Goal: Check status: Check status

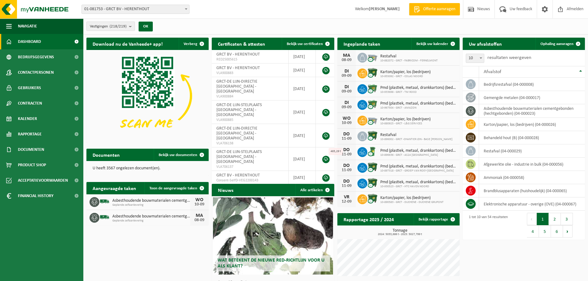
click at [131, 27] on b "submit" at bounding box center [132, 26] width 6 height 9
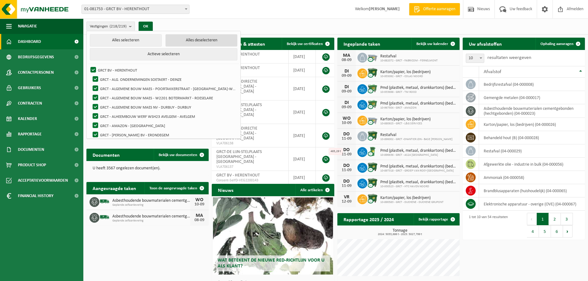
click at [198, 40] on button "Alles deselecteren" at bounding box center [201, 40] width 72 height 12
checkbox input "false"
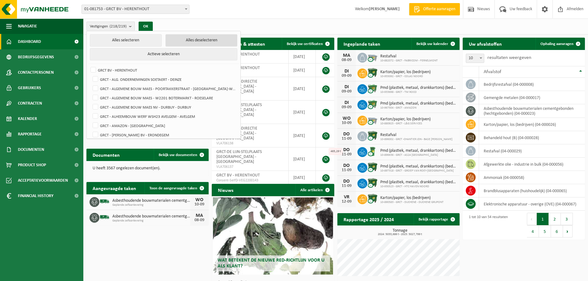
checkbox input "false"
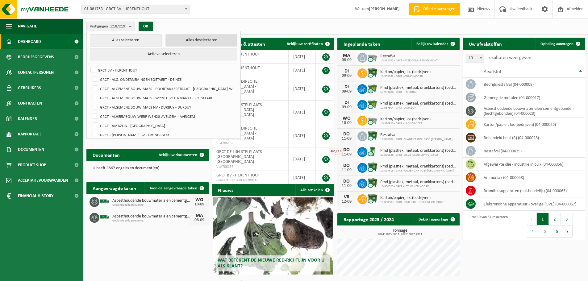
checkbox input "false"
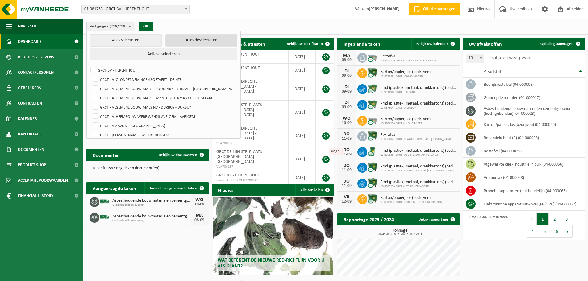
checkbox input "false"
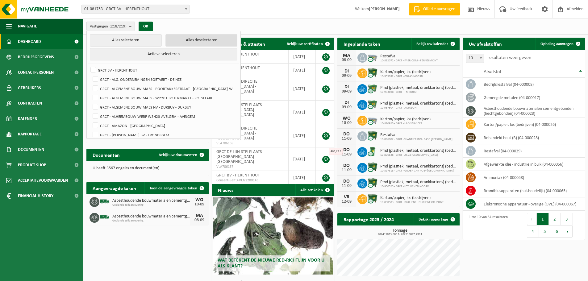
checkbox input "false"
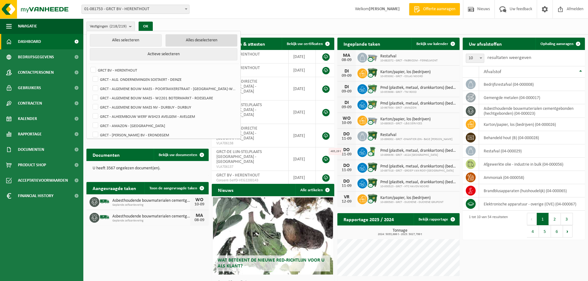
checkbox input "false"
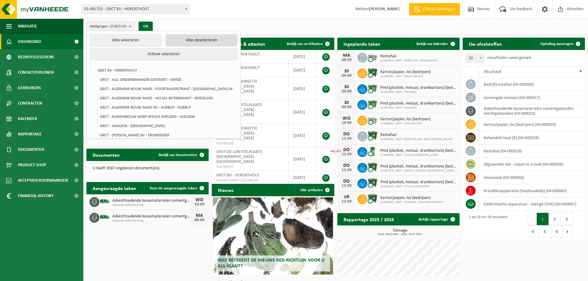
checkbox input "false"
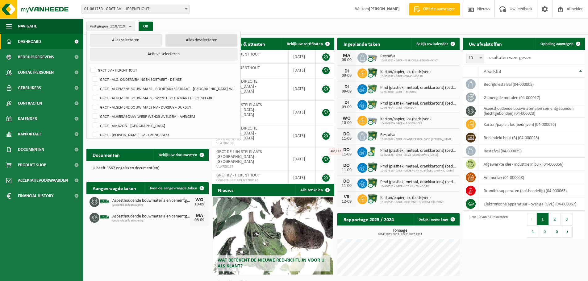
checkbox input "false"
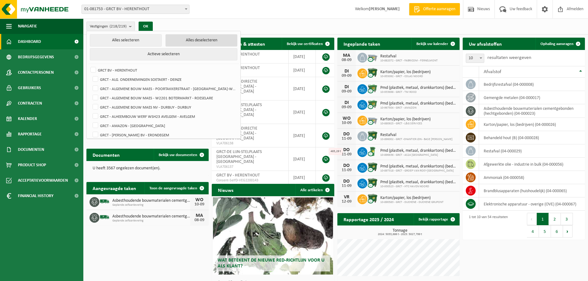
checkbox input "false"
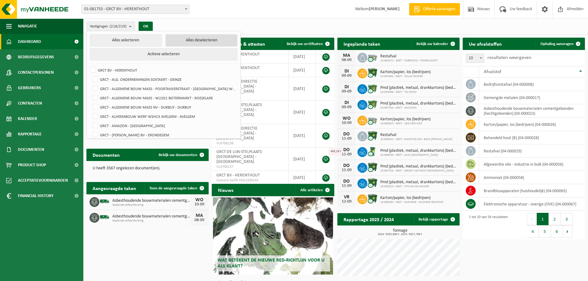
checkbox input "false"
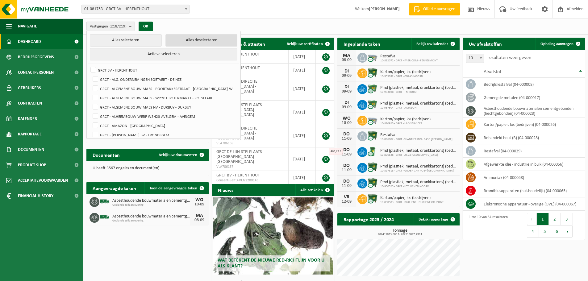
checkbox input "false"
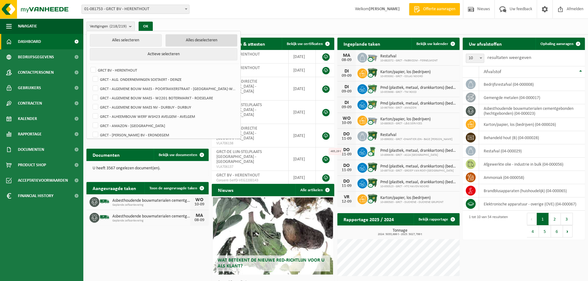
checkbox input "false"
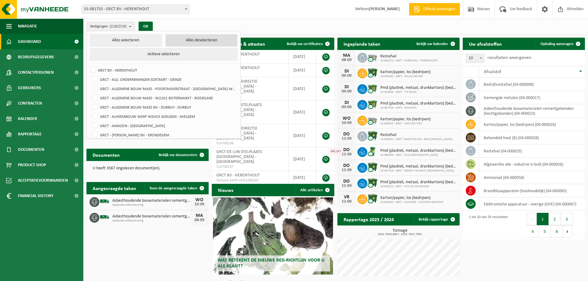
checkbox input "false"
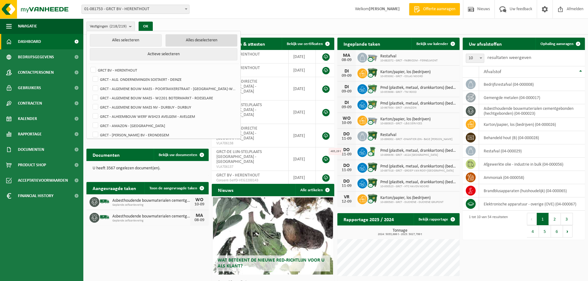
checkbox input "false"
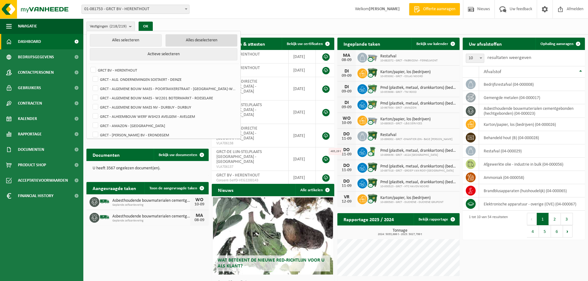
checkbox input "false"
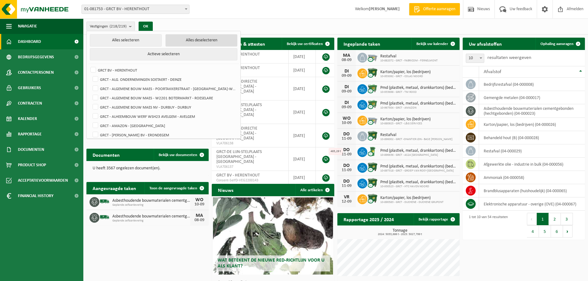
checkbox input "false"
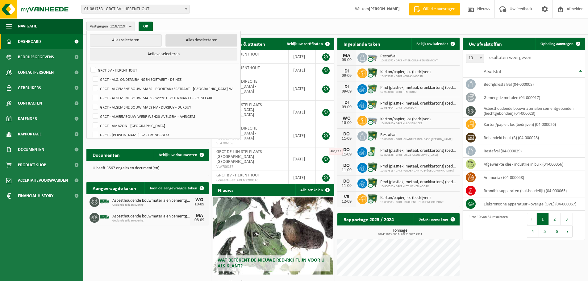
checkbox input "false"
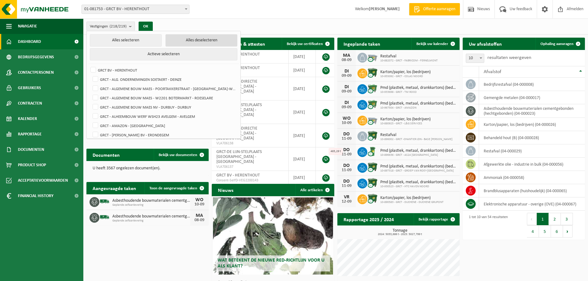
checkbox input "false"
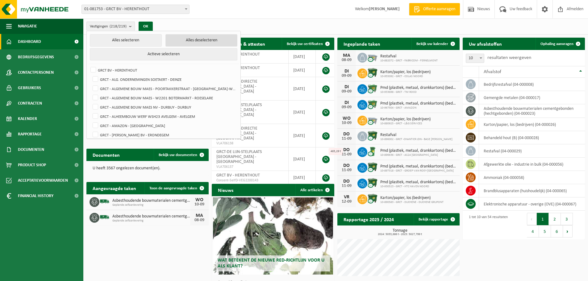
checkbox input "false"
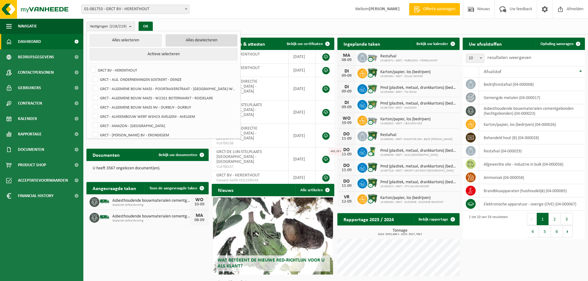
checkbox input "false"
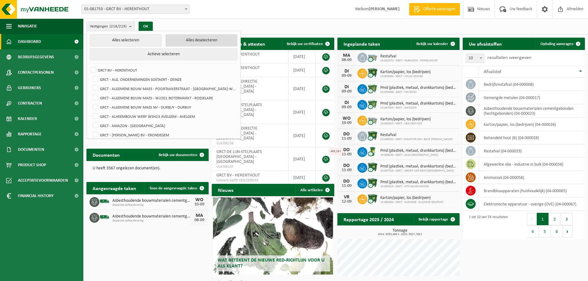
checkbox input "false"
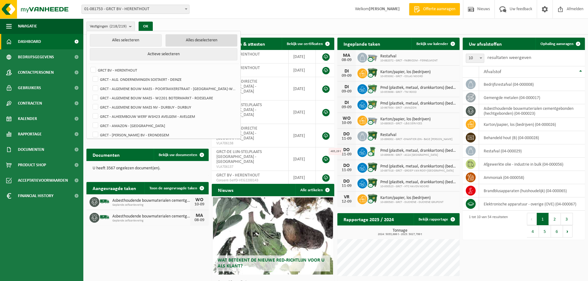
checkbox input "false"
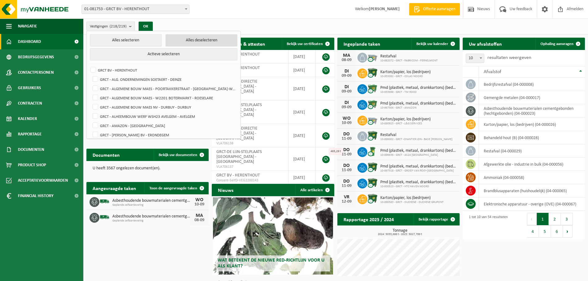
checkbox input "false"
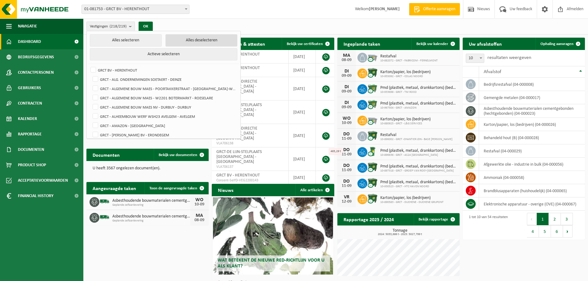
checkbox input "false"
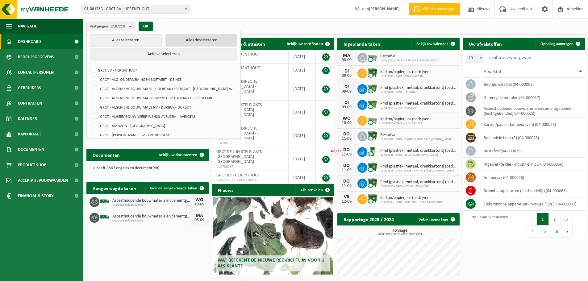
checkbox input "false"
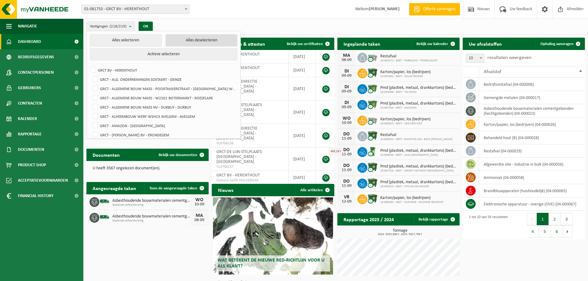
checkbox input "false"
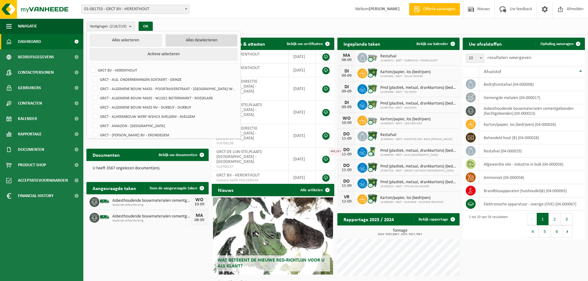
checkbox input "false"
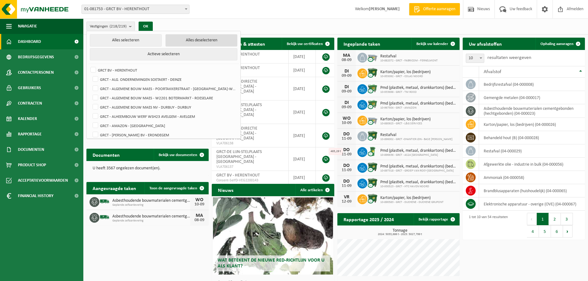
checkbox input "false"
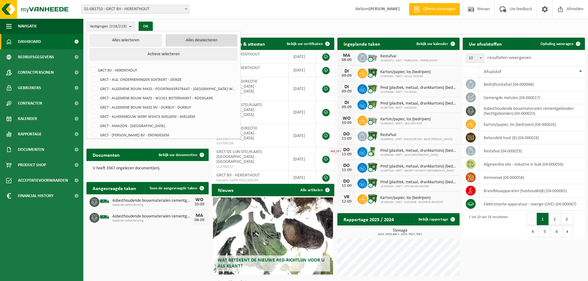
checkbox input "false"
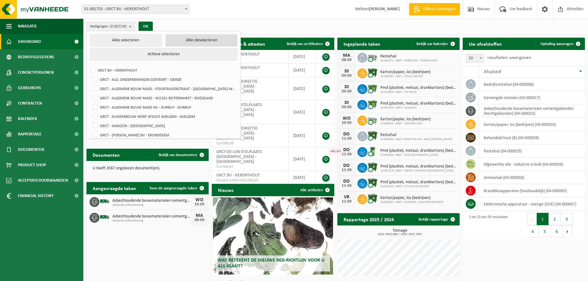
checkbox input "false"
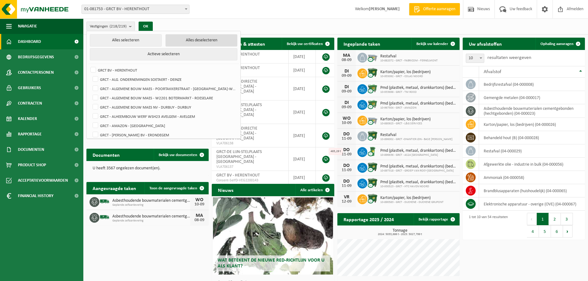
checkbox input "false"
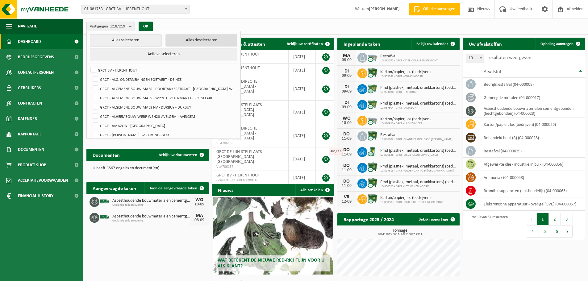
checkbox input "false"
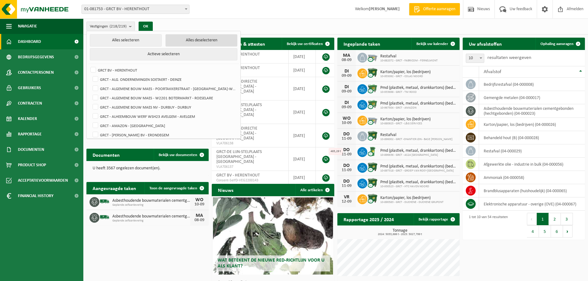
checkbox input "false"
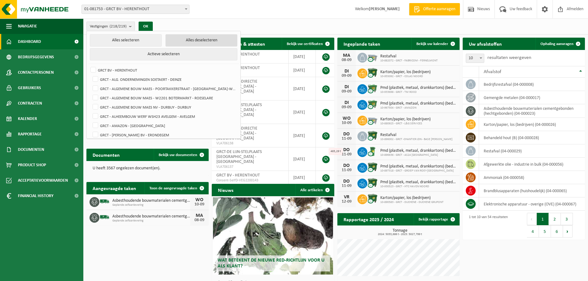
checkbox input "false"
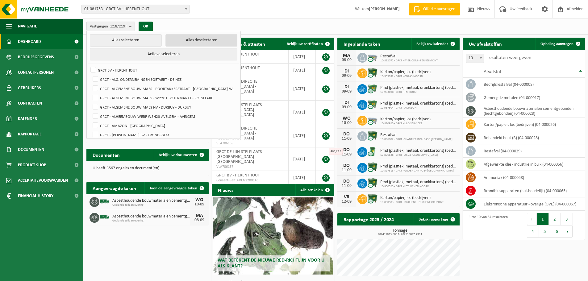
checkbox input "false"
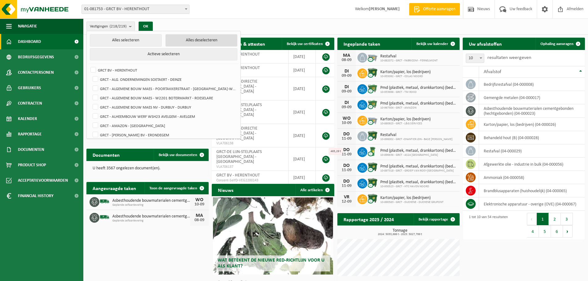
checkbox input "false"
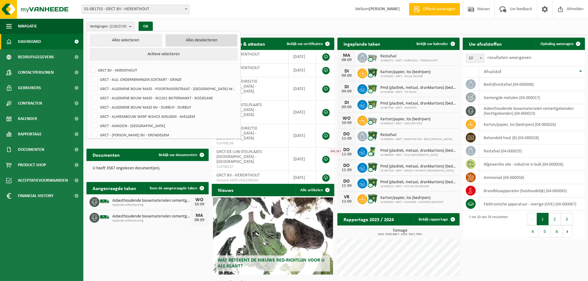
checkbox input "false"
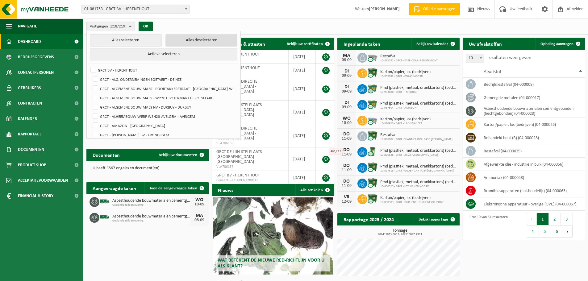
checkbox input "false"
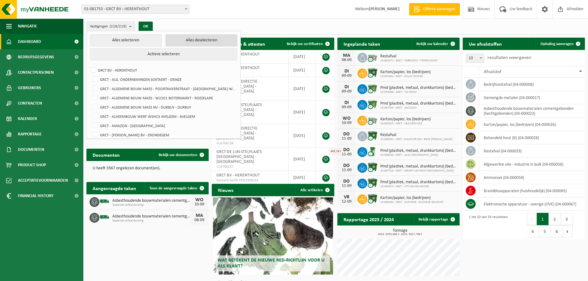
checkbox input "false"
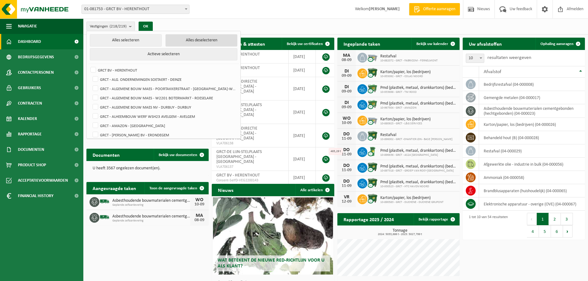
checkbox input "false"
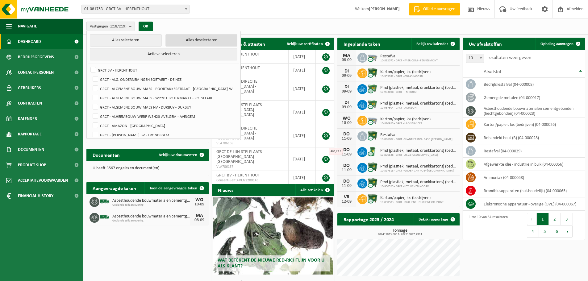
checkbox input "false"
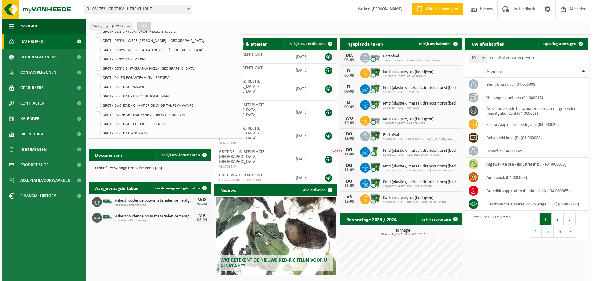
scroll to position [1957, 0]
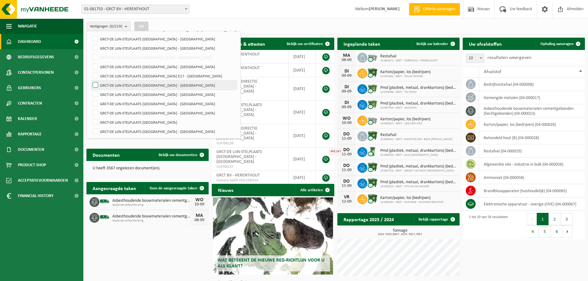
click at [156, 86] on label "GRCT-DE LIJN-STELPLAATS [GEOGRAPHIC_DATA] - [GEOGRAPHIC_DATA]" at bounding box center [163, 85] width 145 height 9
click at [90, 81] on input "GRCT-DE LIJN-STELPLAATS [GEOGRAPHIC_DATA] - [GEOGRAPHIC_DATA]" at bounding box center [90, 80] width 0 height 0
click at [146, 25] on button "OK" at bounding box center [141, 27] width 14 height 10
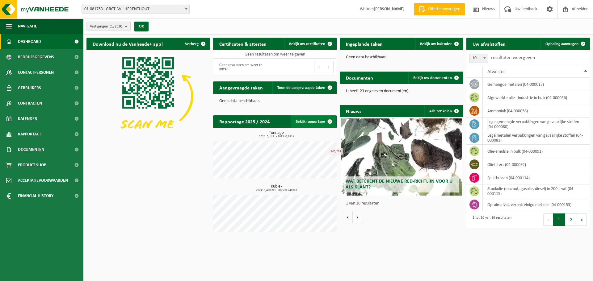
click at [324, 119] on span at bounding box center [330, 121] width 12 height 12
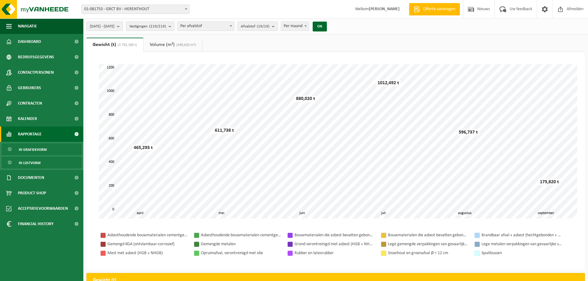
click at [32, 164] on span "In lijstvorm" at bounding box center [30, 163] width 22 height 12
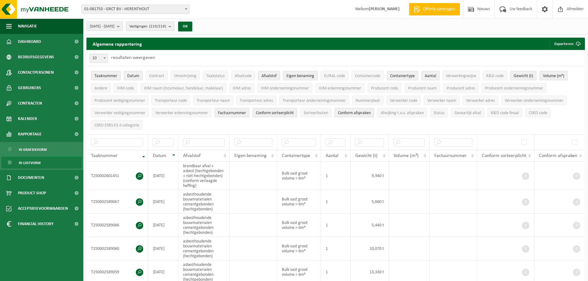
click at [174, 26] on b "submit" at bounding box center [172, 26] width 6 height 9
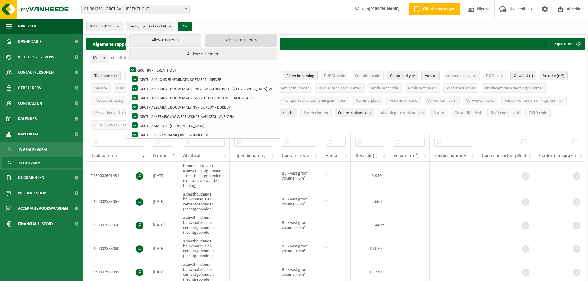
click at [273, 40] on button "Alles deselecteren" at bounding box center [241, 40] width 72 height 12
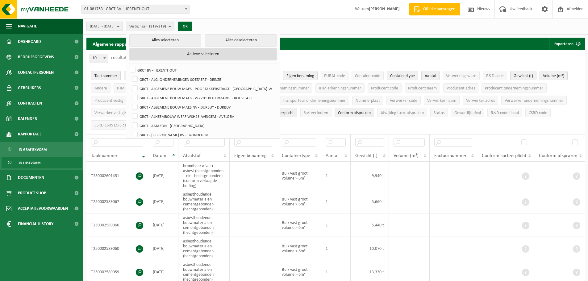
checkbox input "false"
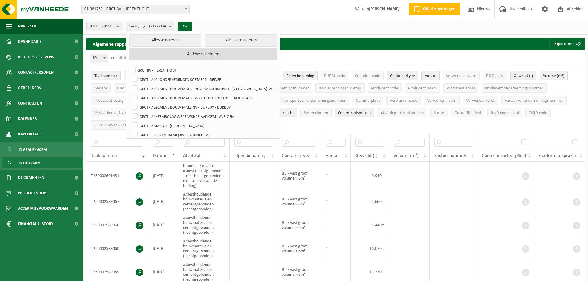
checkbox input "false"
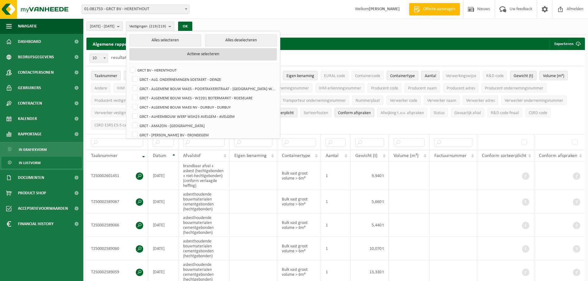
checkbox input "false"
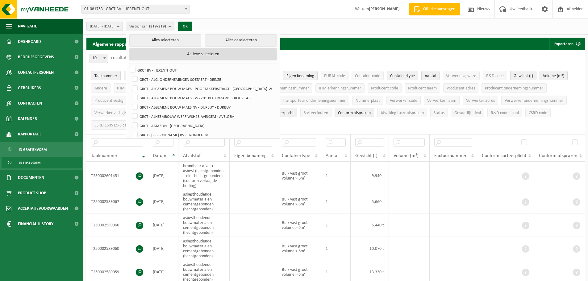
checkbox input "false"
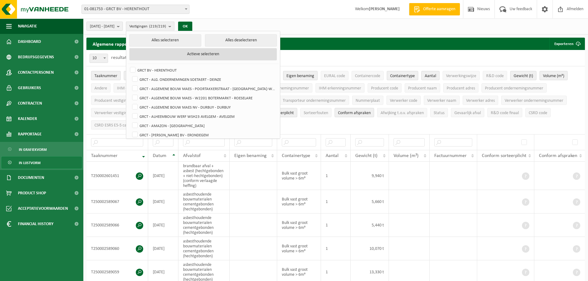
checkbox input "false"
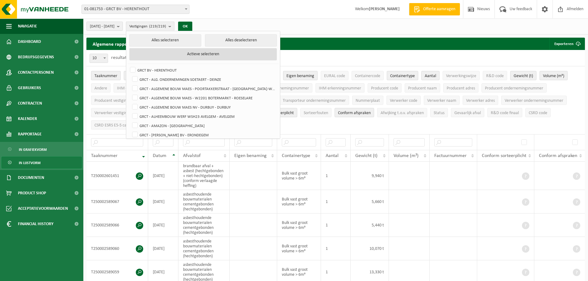
checkbox input "false"
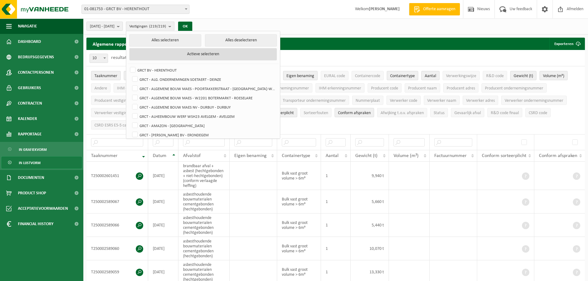
checkbox input "false"
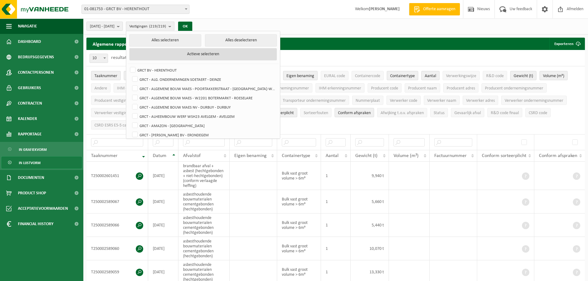
checkbox input "false"
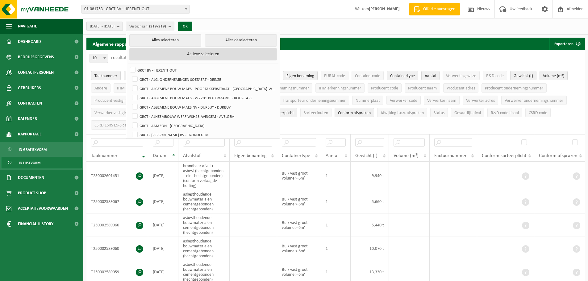
checkbox input "false"
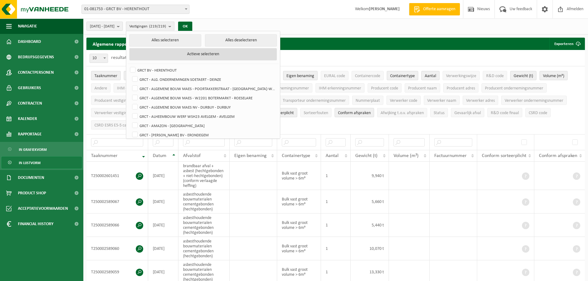
checkbox input "false"
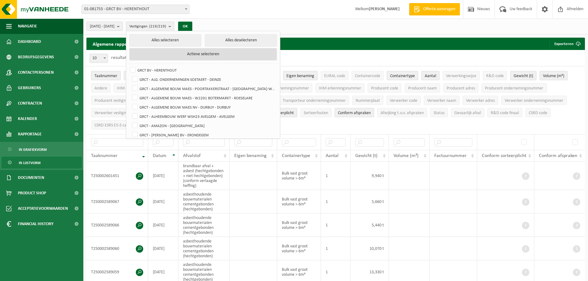
checkbox input "false"
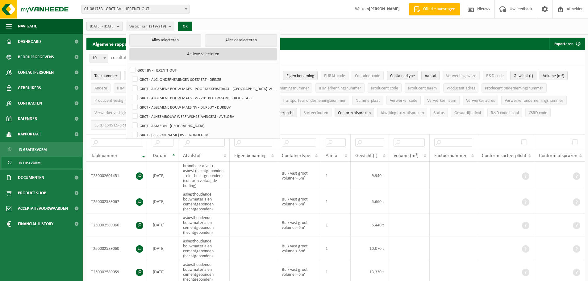
checkbox input "false"
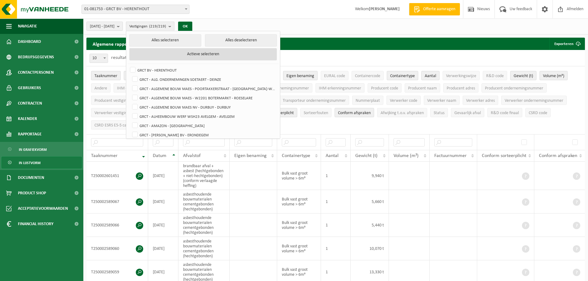
checkbox input "false"
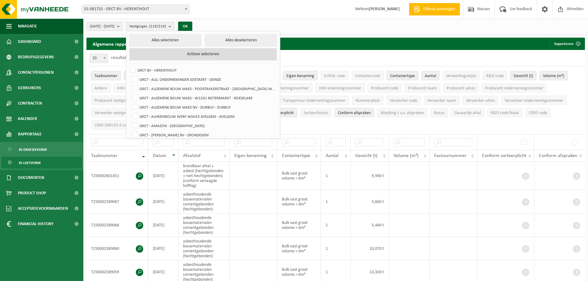
checkbox input "false"
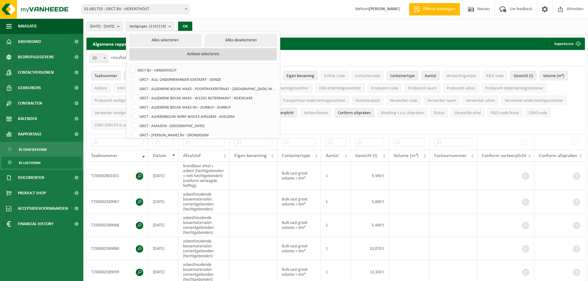
checkbox input "false"
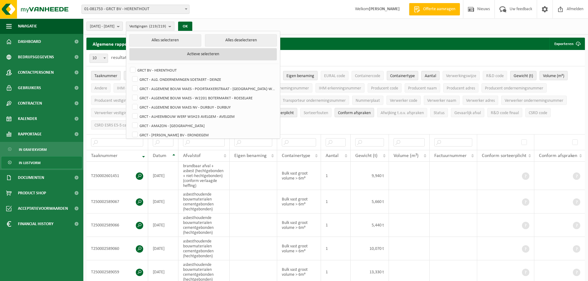
checkbox input "false"
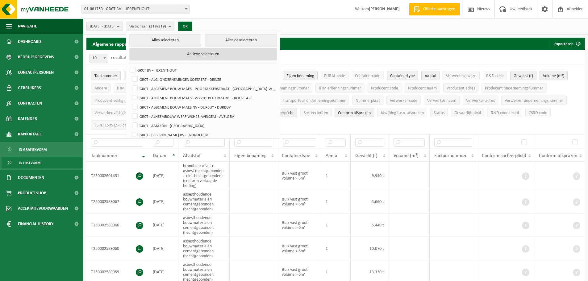
checkbox input "false"
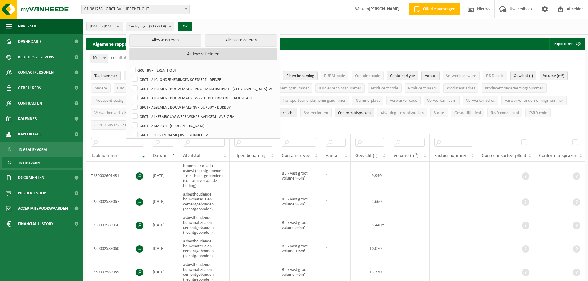
checkbox input "false"
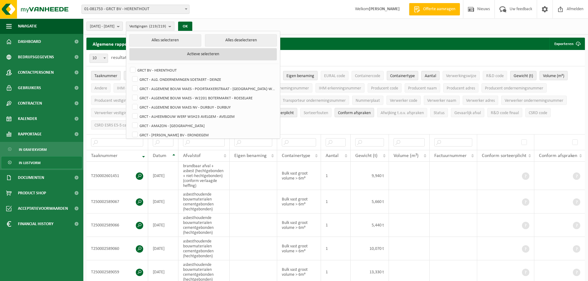
checkbox input "false"
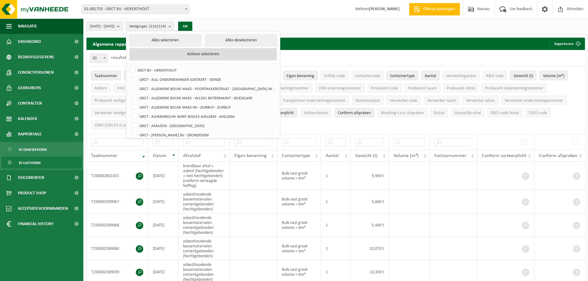
checkbox input "false"
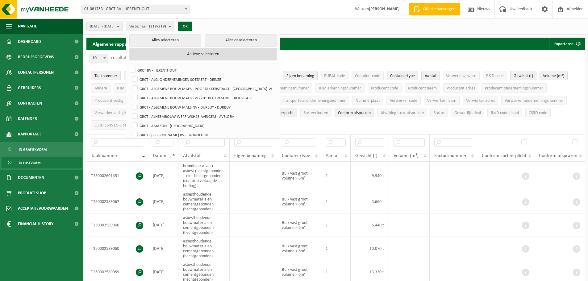
checkbox input "false"
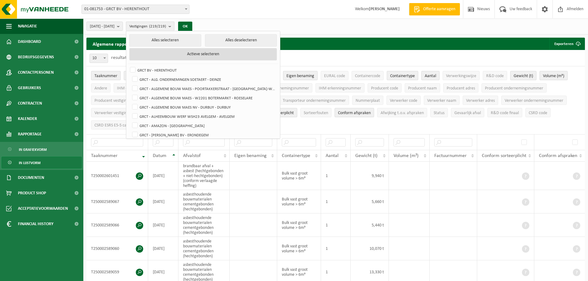
checkbox input "false"
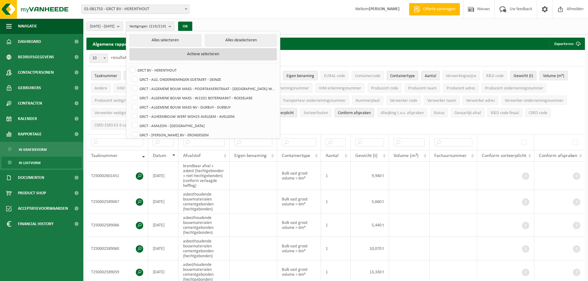
checkbox input "false"
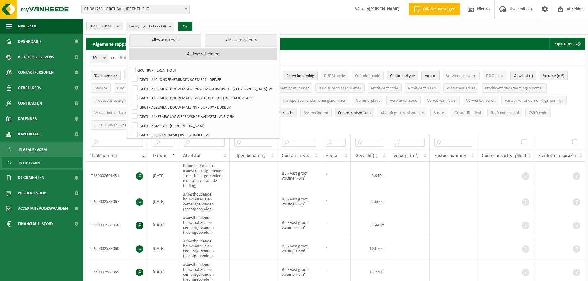
checkbox input "false"
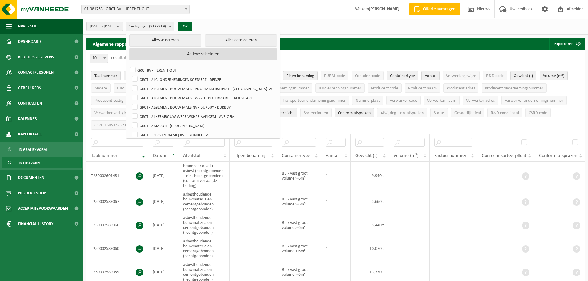
checkbox input "false"
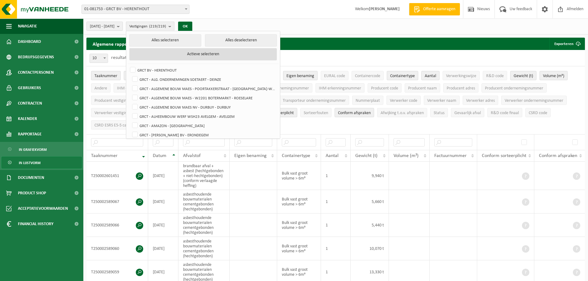
checkbox input "false"
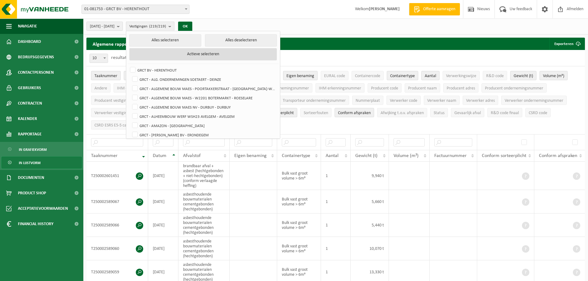
checkbox input "false"
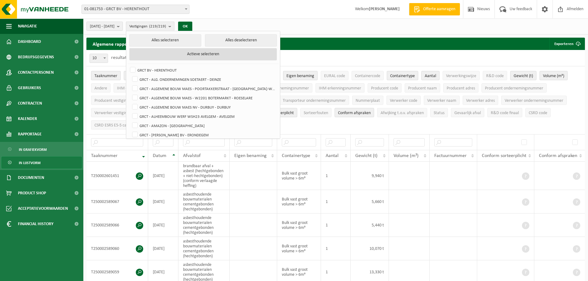
checkbox input "false"
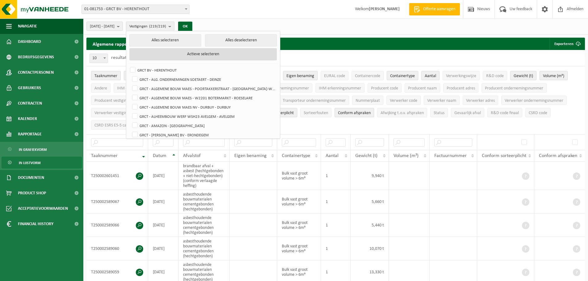
checkbox input "false"
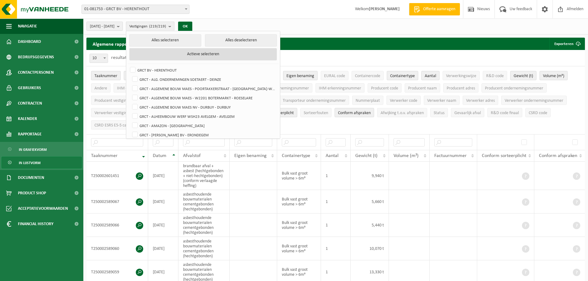
checkbox input "false"
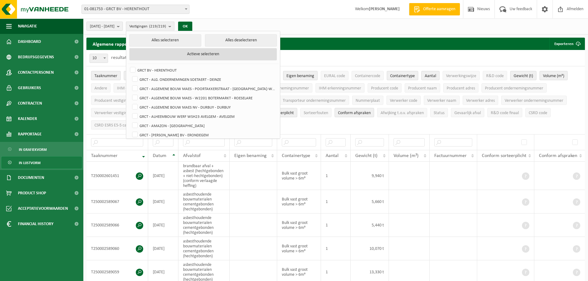
checkbox input "false"
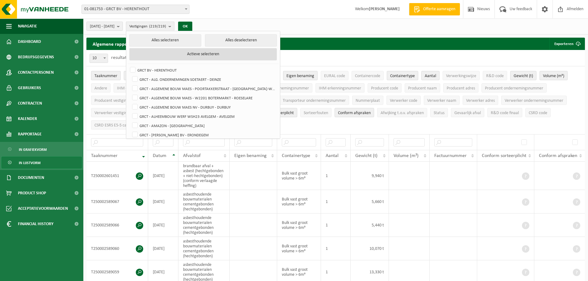
checkbox input "false"
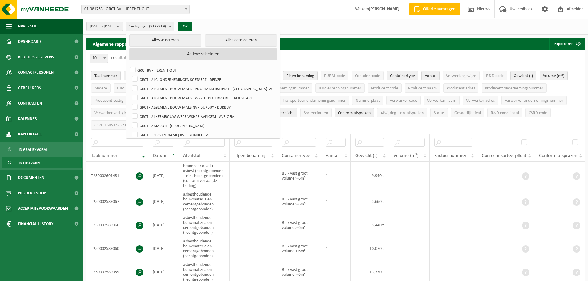
checkbox input "false"
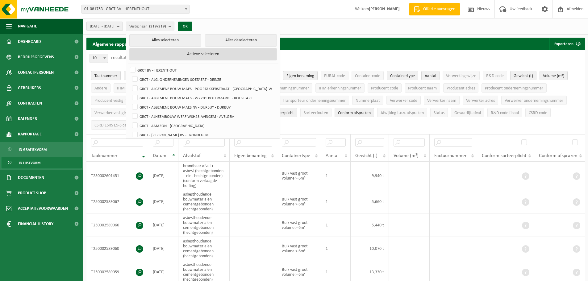
checkbox input "false"
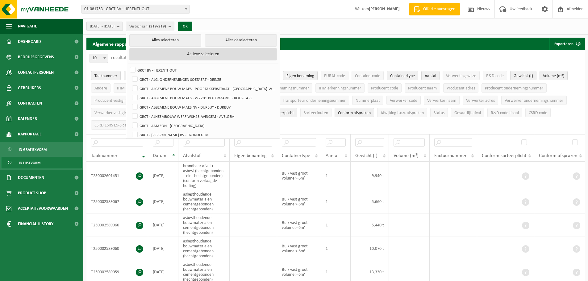
checkbox input "false"
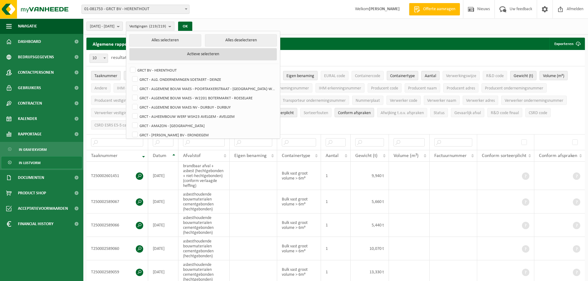
checkbox input "false"
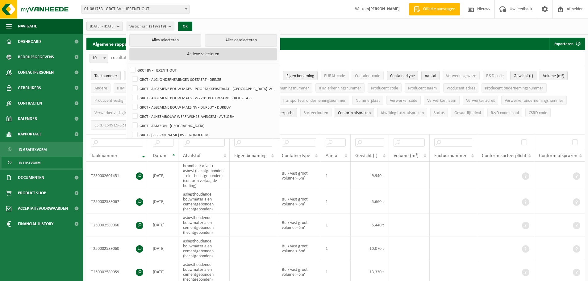
checkbox input "false"
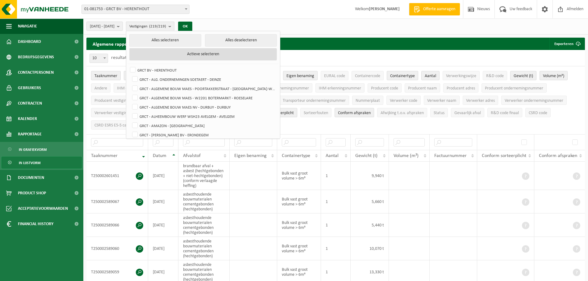
checkbox input "false"
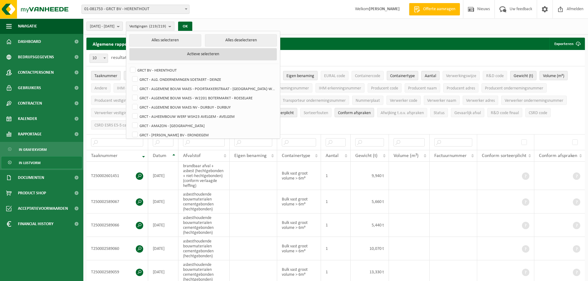
checkbox input "false"
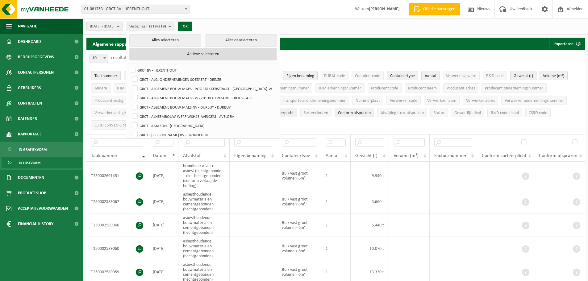
checkbox input "false"
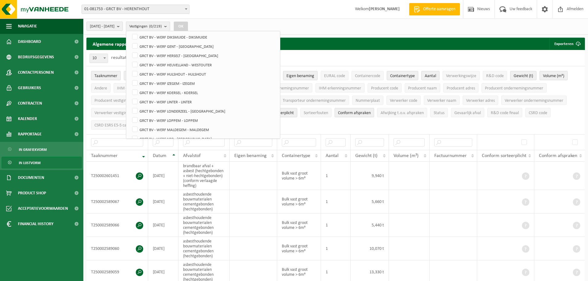
scroll to position [1957, 0]
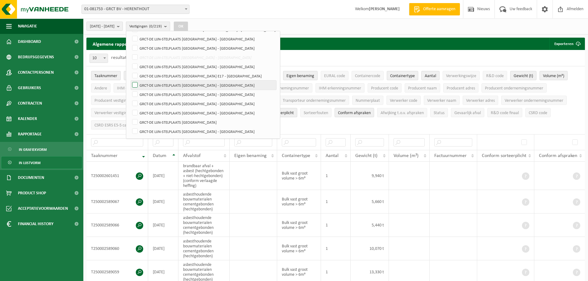
click at [194, 86] on label "GRCT-DE LIJN-STELPLAATS [GEOGRAPHIC_DATA] - [GEOGRAPHIC_DATA]" at bounding box center [203, 85] width 145 height 9
click at [130, 81] on input "GRCT-DE LIJN-STELPLAATS [GEOGRAPHIC_DATA] - [GEOGRAPHIC_DATA]" at bounding box center [130, 80] width 0 height 0
click at [188, 27] on button "OK" at bounding box center [181, 27] width 14 height 10
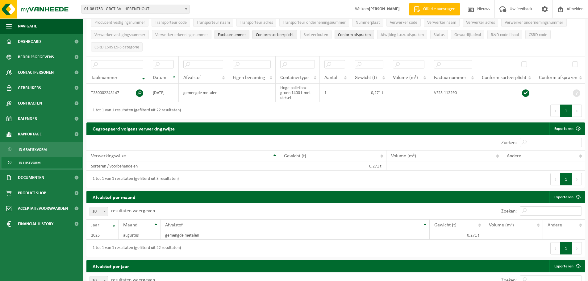
scroll to position [82, 0]
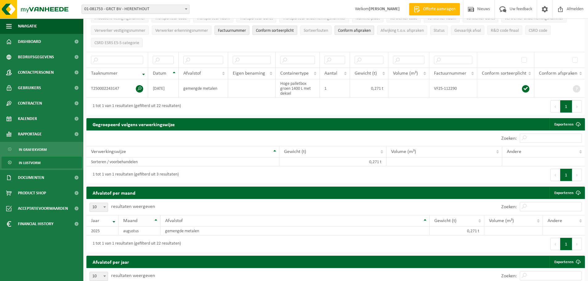
click at [155, 218] on th "Maand" at bounding box center [140, 221] width 42 height 12
